Goal: Navigation & Orientation: Find specific page/section

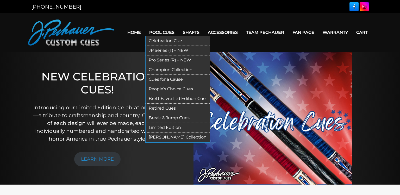
click at [176, 70] on link "Champion Collection" at bounding box center [177, 70] width 64 height 10
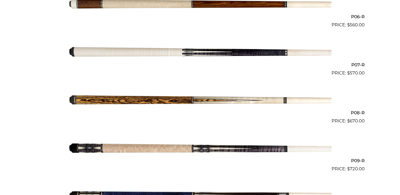
scroll to position [426, 0]
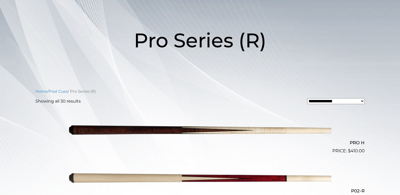
scroll to position [0, 0]
